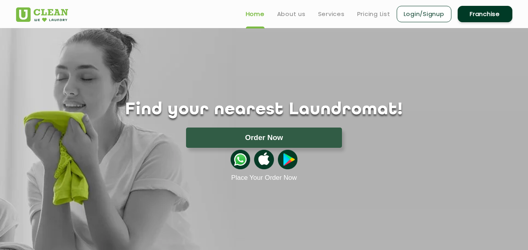
click at [486, 16] on link "Franchise" at bounding box center [484, 14] width 55 height 16
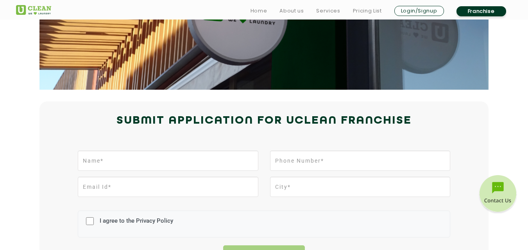
scroll to position [156, 0]
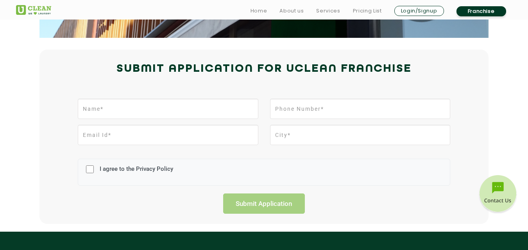
click at [164, 98] on div "I agree to the Privacy Policy Submit Application" at bounding box center [264, 154] width 508 height 119
click at [169, 106] on input "text" at bounding box center [168, 109] width 180 height 20
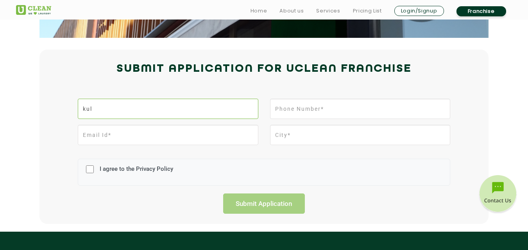
type input "kul"
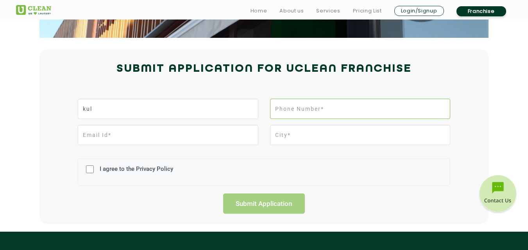
click at [277, 112] on input "tel" at bounding box center [360, 109] width 180 height 20
type input "08557805891"
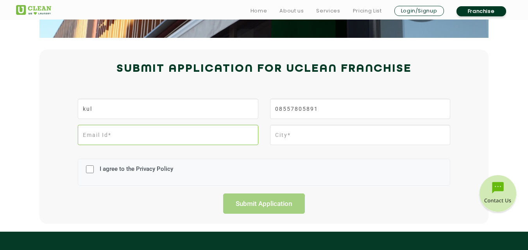
type input "jaatt4588@gmail.com"
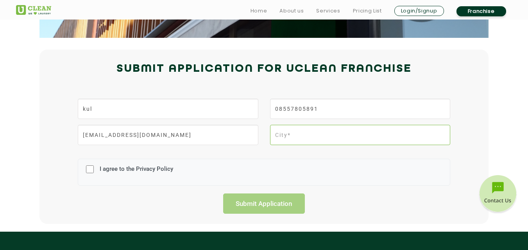
type input "chandigarh"
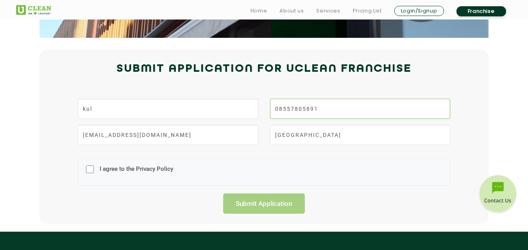
click at [276, 108] on input "08557805891" at bounding box center [360, 109] width 180 height 20
type input "8557805891"
click at [155, 174] on label "I agree to the Privacy Policy" at bounding box center [135, 173] width 75 height 14
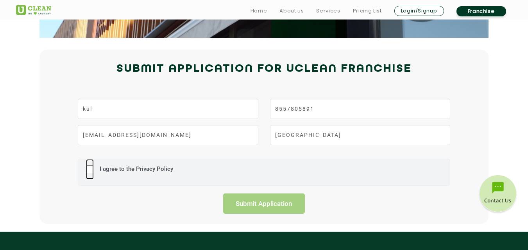
click at [94, 174] on input "I agree to the Privacy Policy" at bounding box center [90, 169] width 8 height 20
checkbox input "true"
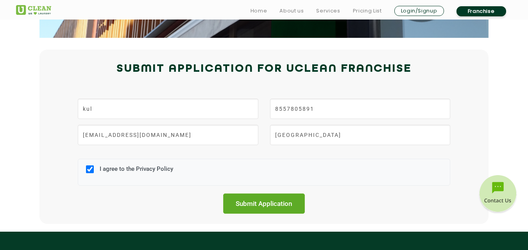
click at [231, 203] on input "Submit Application" at bounding box center [264, 204] width 82 height 20
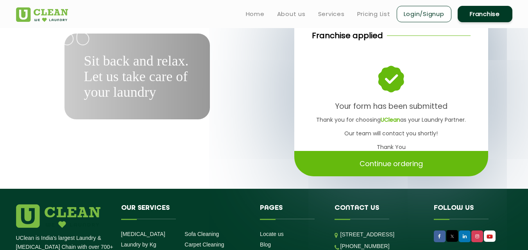
scroll to position [39, 0]
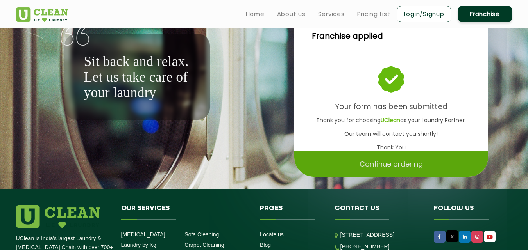
click at [407, 164] on p "Continue ordering" at bounding box center [390, 164] width 63 height 14
